Goal: Communication & Community: Answer question/provide support

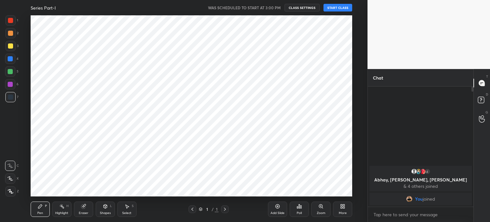
scroll to position [31750, 31589]
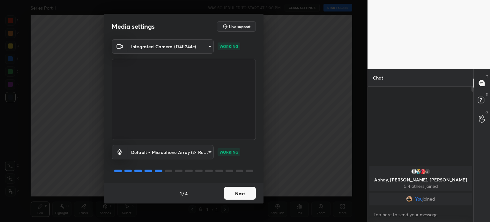
click at [246, 195] on button "Next" at bounding box center [240, 193] width 32 height 13
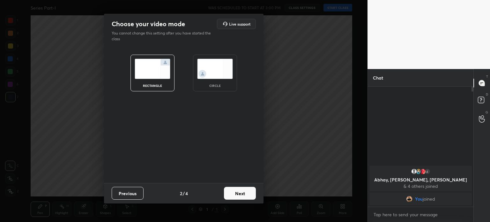
click at [213, 79] on div "circle" at bounding box center [215, 73] width 44 height 37
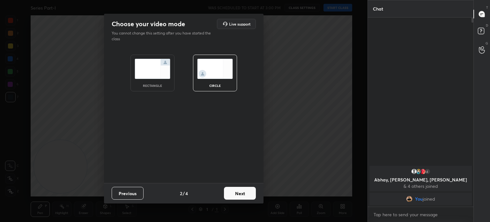
click at [242, 195] on button "Next" at bounding box center [240, 193] width 32 height 13
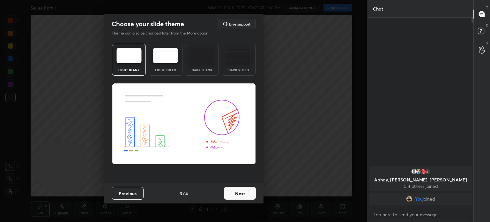
click at [242, 195] on button "Next" at bounding box center [240, 193] width 32 height 13
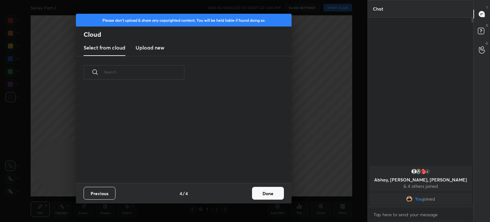
scroll to position [95, 205]
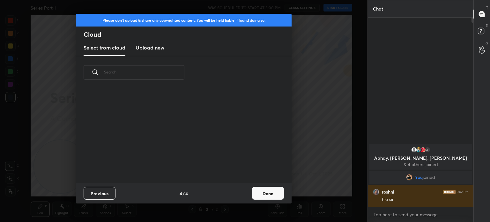
click at [270, 194] on button "Done" at bounding box center [268, 193] width 32 height 13
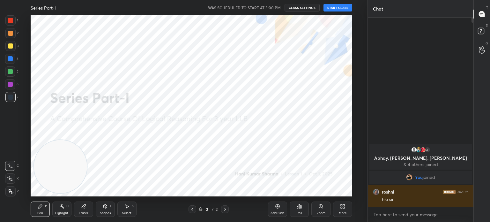
click at [337, 10] on button "START CLASS" at bounding box center [338, 8] width 29 height 8
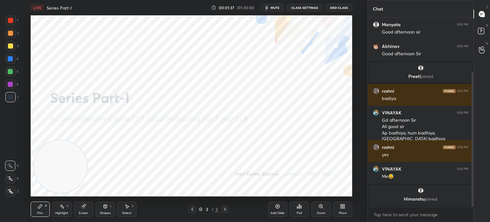
scroll to position [86, 0]
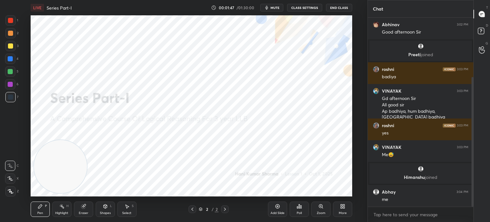
click at [9, 193] on icon at bounding box center [11, 191] width 6 height 4
click at [275, 208] on icon at bounding box center [277, 206] width 5 height 5
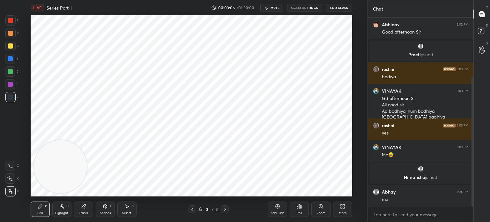
click at [276, 210] on div "Add Slide" at bounding box center [277, 208] width 19 height 15
click at [103, 209] on div "Shapes L" at bounding box center [105, 208] width 19 height 15
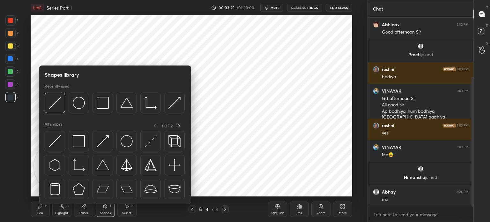
click at [104, 139] on img at bounding box center [103, 141] width 12 height 12
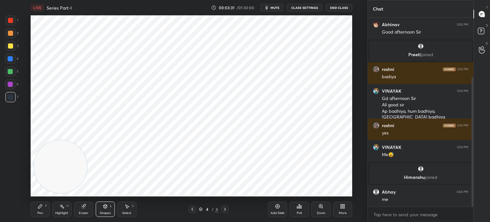
click at [45, 209] on div "Pen P" at bounding box center [40, 208] width 19 height 15
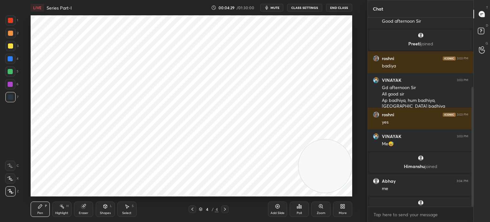
scroll to position [121, 0]
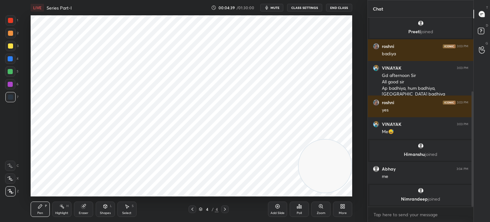
click at [281, 209] on div "Add Slide" at bounding box center [277, 208] width 19 height 15
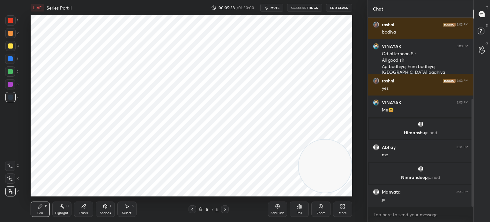
click at [277, 206] on icon at bounding box center [278, 206] width 2 height 2
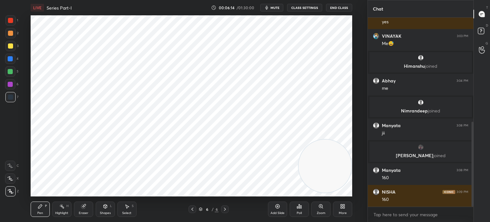
scroll to position [231, 0]
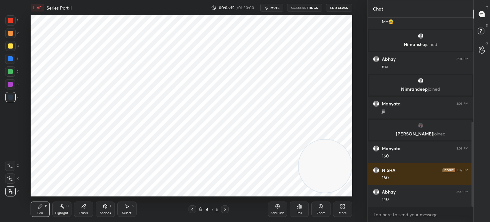
click at [11, 21] on div at bounding box center [10, 20] width 5 height 5
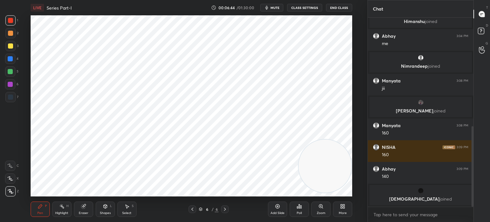
click at [10, 95] on div at bounding box center [10, 97] width 5 height 5
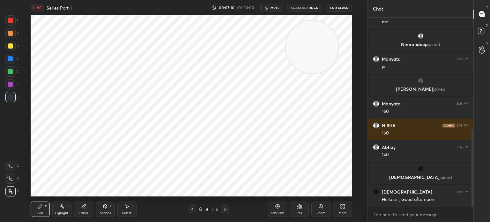
click at [11, 21] on div at bounding box center [10, 20] width 5 height 5
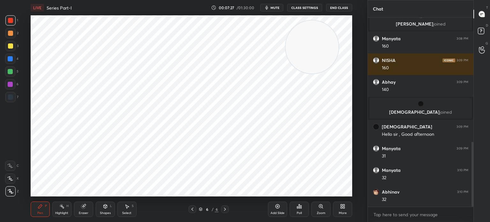
scroll to position [363, 0]
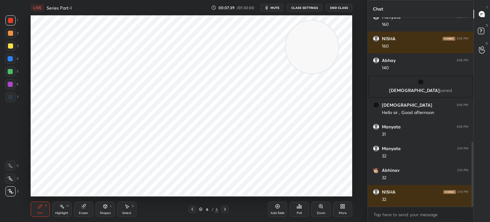
click at [275, 210] on div "Add Slide" at bounding box center [277, 208] width 19 height 15
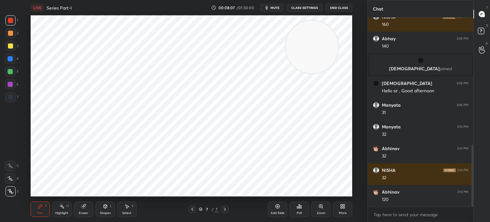
click at [10, 98] on div at bounding box center [10, 97] width 5 height 5
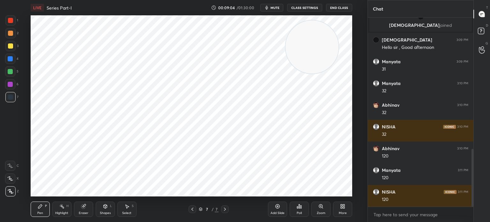
scroll to position [450, 0]
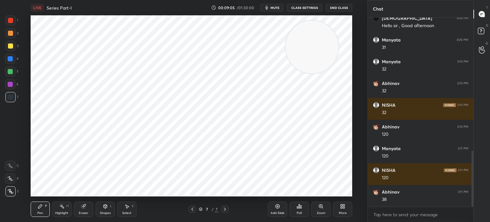
click at [267, 10] on icon "button" at bounding box center [266, 7] width 5 height 5
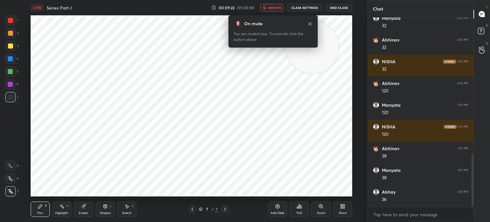
scroll to position [515, 0]
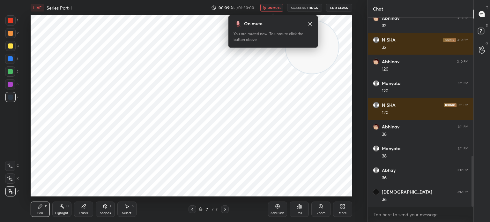
click at [270, 8] on span "unmute" at bounding box center [275, 7] width 14 height 4
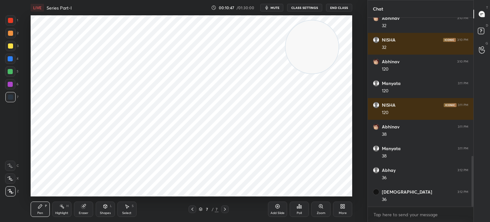
click at [278, 209] on div "Add Slide" at bounding box center [277, 208] width 19 height 15
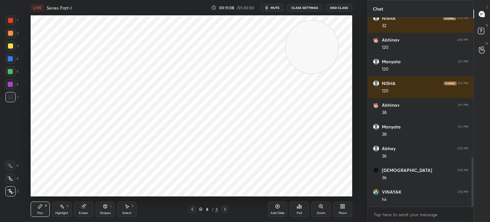
click at [83, 208] on icon at bounding box center [83, 206] width 4 height 4
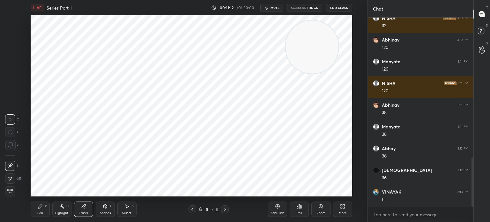
click at [40, 208] on icon at bounding box center [40, 206] width 4 height 4
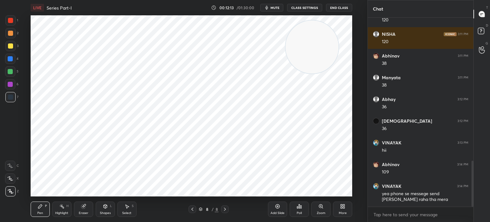
scroll to position [609, 0]
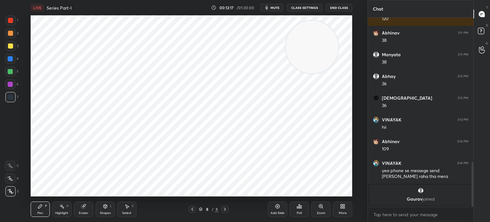
click at [10, 20] on div at bounding box center [10, 20] width 5 height 5
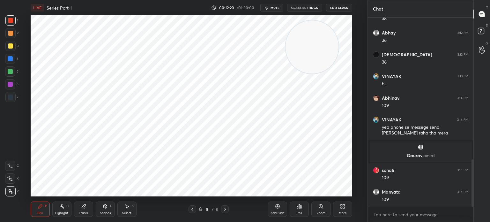
scroll to position [565, 0]
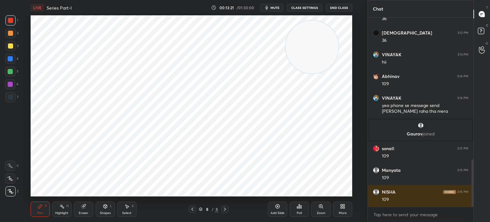
click at [80, 210] on div "Eraser" at bounding box center [83, 208] width 19 height 15
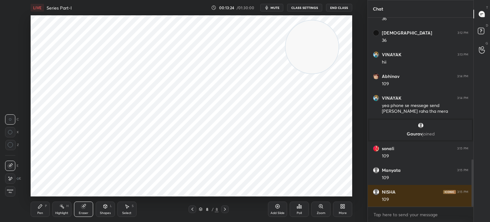
click at [43, 209] on div "Pen P" at bounding box center [40, 208] width 19 height 15
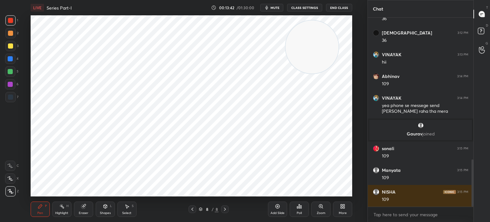
scroll to position [587, 0]
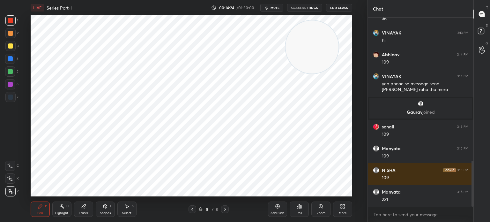
click at [11, 99] on div at bounding box center [10, 97] width 5 height 5
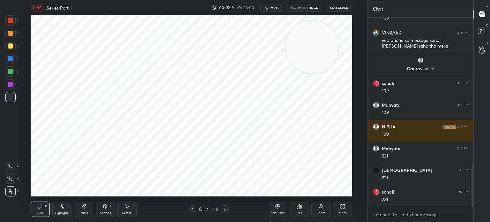
scroll to position [652, 0]
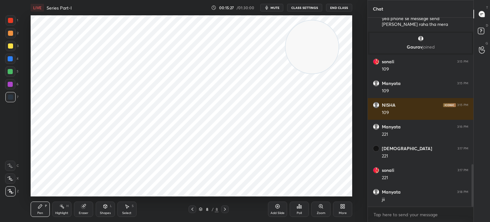
click at [276, 212] on div "Add Slide" at bounding box center [278, 212] width 14 height 3
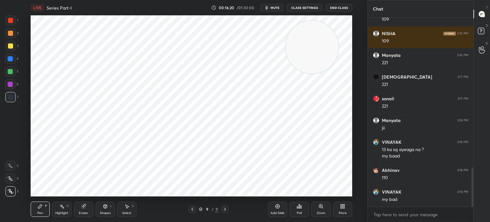
scroll to position [730, 0]
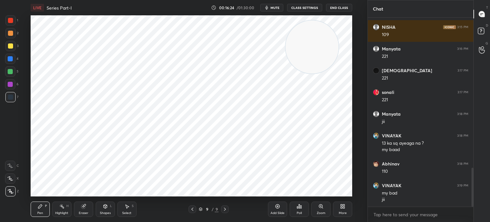
click at [276, 9] on span "mute" at bounding box center [275, 7] width 9 height 4
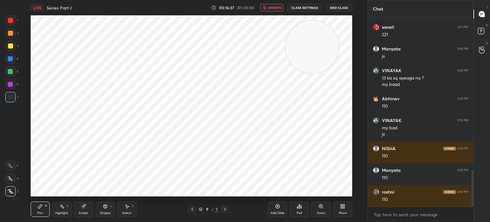
scroll to position [817, 0]
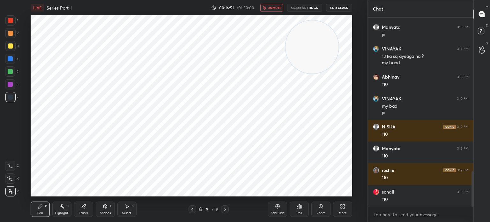
click at [271, 9] on span "unmute" at bounding box center [275, 7] width 14 height 4
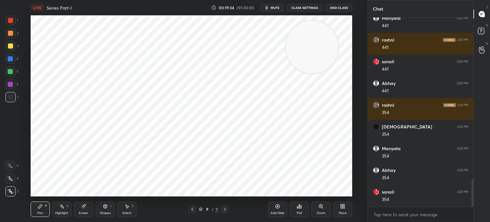
scroll to position [1099, 0]
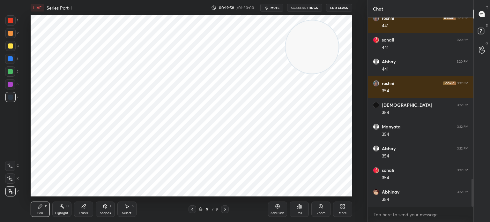
click at [282, 209] on div "Add Slide" at bounding box center [277, 208] width 19 height 15
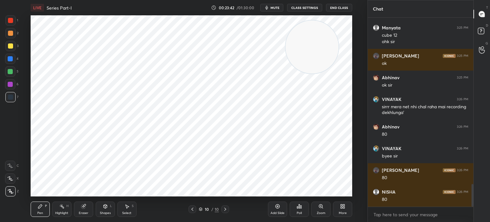
scroll to position [1393, 0]
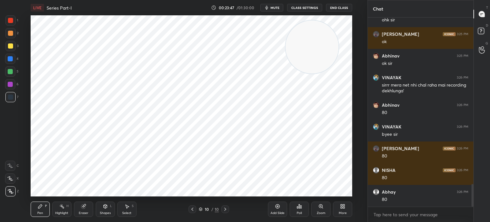
click at [10, 20] on div at bounding box center [10, 20] width 5 height 5
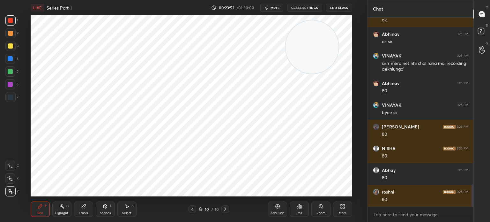
scroll to position [1437, 0]
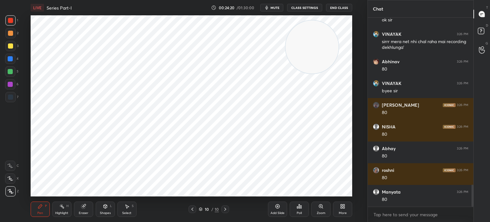
click at [278, 210] on div "Add Slide" at bounding box center [277, 208] width 19 height 15
click at [275, 7] on span "mute" at bounding box center [275, 7] width 9 height 4
click at [272, 9] on span "unmute" at bounding box center [275, 7] width 14 height 4
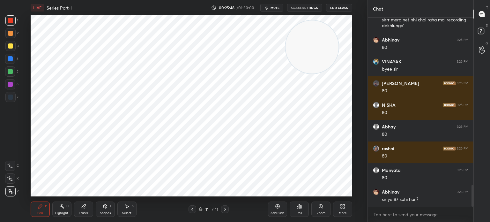
click at [80, 213] on div "Eraser" at bounding box center [84, 212] width 10 height 3
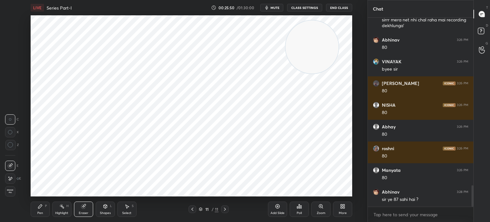
scroll to position [1480, 0]
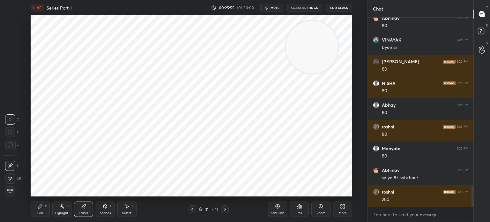
click at [39, 211] on div "Pen" at bounding box center [40, 212] width 6 height 3
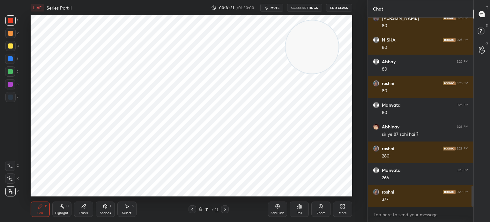
scroll to position [1545, 0]
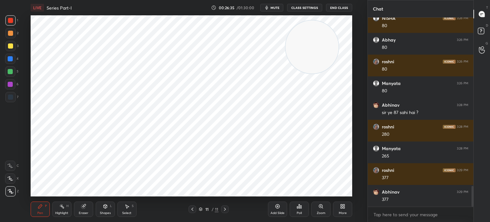
click at [11, 95] on div at bounding box center [10, 97] width 5 height 5
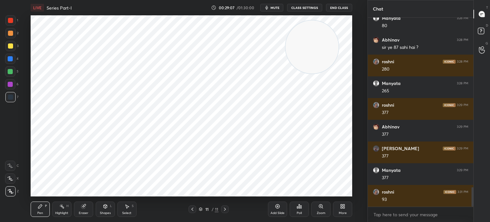
scroll to position [1632, 0]
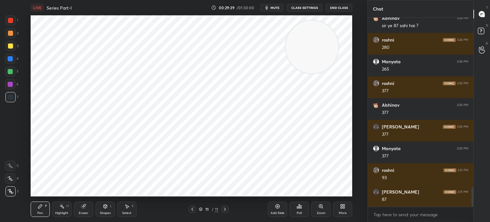
click at [11, 20] on div at bounding box center [10, 20] width 5 height 5
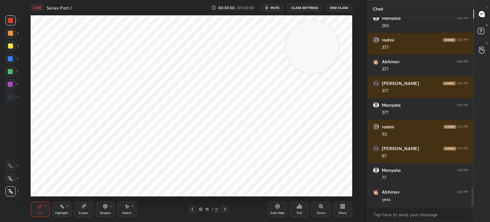
scroll to position [1697, 0]
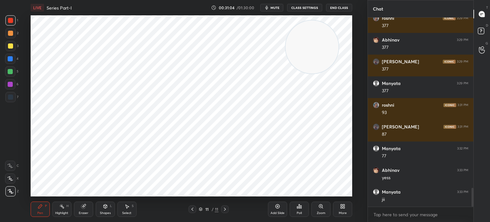
click at [274, 212] on div "Add Slide" at bounding box center [278, 212] width 14 height 3
click at [79, 209] on div "Eraser" at bounding box center [83, 208] width 19 height 15
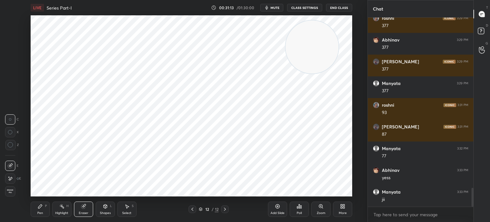
click at [38, 213] on div "Pen" at bounding box center [40, 212] width 6 height 3
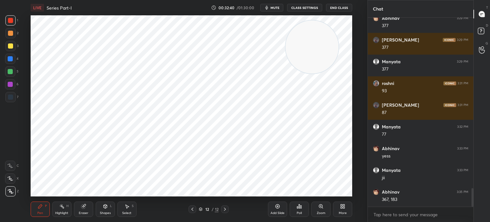
scroll to position [1741, 0]
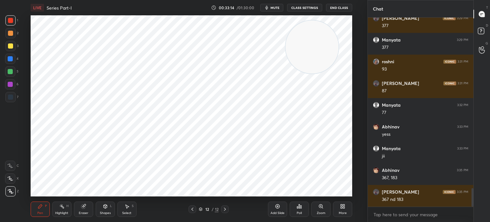
click at [11, 100] on div at bounding box center [10, 97] width 10 height 10
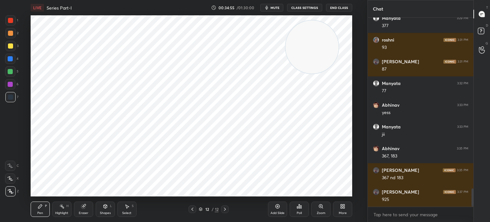
scroll to position [1784, 0]
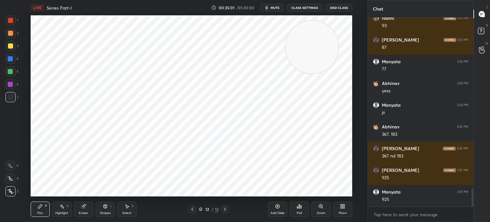
click at [11, 21] on div at bounding box center [10, 20] width 5 height 5
click at [281, 212] on div "Add Slide" at bounding box center [278, 212] width 14 height 3
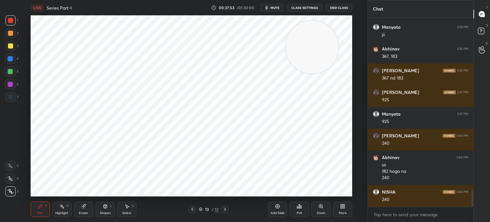
scroll to position [1884, 0]
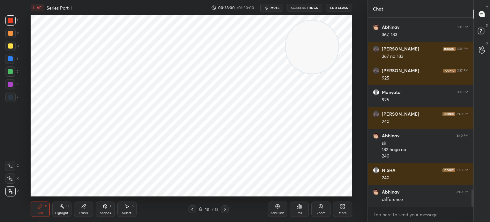
click at [10, 98] on div at bounding box center [10, 97] width 5 height 5
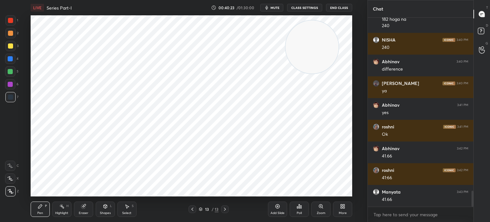
scroll to position [2036, 0]
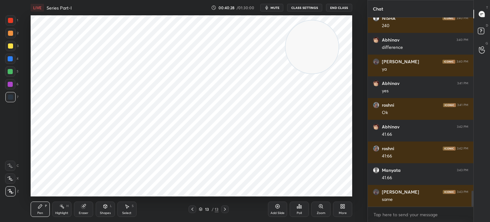
click at [11, 20] on div at bounding box center [10, 20] width 5 height 5
click at [8, 47] on div at bounding box center [10, 45] width 5 height 5
click at [11, 32] on div at bounding box center [10, 33] width 5 height 5
click at [11, 83] on div at bounding box center [10, 84] width 5 height 5
click at [277, 208] on icon at bounding box center [277, 206] width 5 height 5
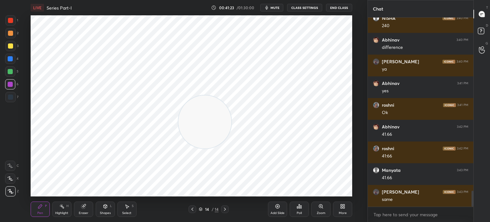
click at [11, 23] on div at bounding box center [10, 20] width 5 height 5
click at [82, 208] on icon at bounding box center [83, 206] width 4 height 4
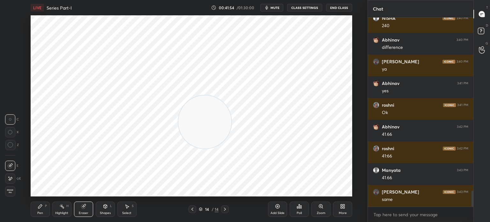
click at [42, 208] on icon at bounding box center [40, 206] width 5 height 5
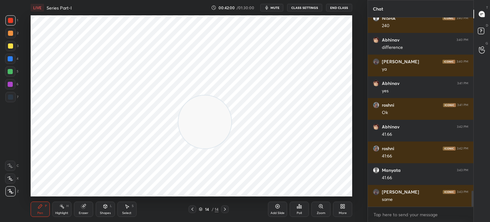
click at [82, 211] on div "Eraser" at bounding box center [84, 212] width 10 height 3
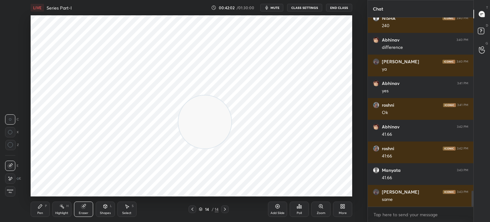
click at [40, 212] on div "Pen" at bounding box center [40, 212] width 6 height 3
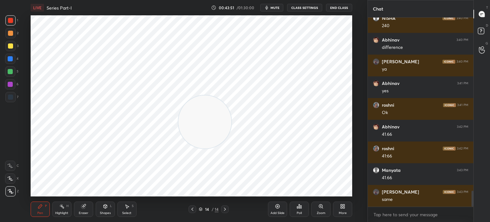
scroll to position [2058, 0]
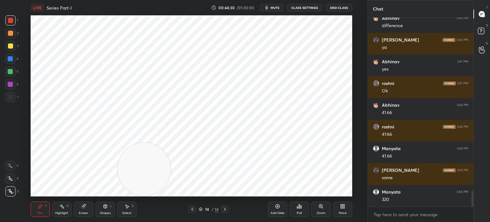
click at [10, 97] on div at bounding box center [10, 97] width 5 height 5
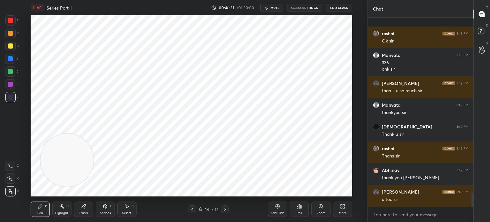
scroll to position [2368, 0]
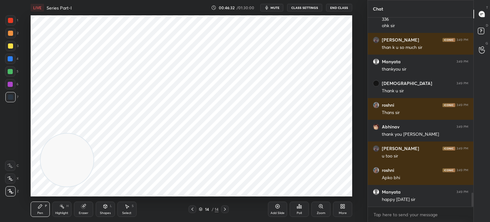
click at [344, 8] on button "End Class" at bounding box center [339, 8] width 26 height 8
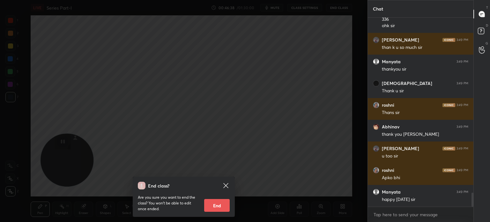
click at [216, 205] on button "End" at bounding box center [217, 205] width 26 height 13
type textarea "x"
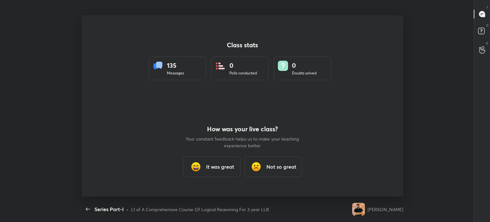
scroll to position [31750, 31446]
